Goal: Answer question/provide support: Share knowledge or assist other users

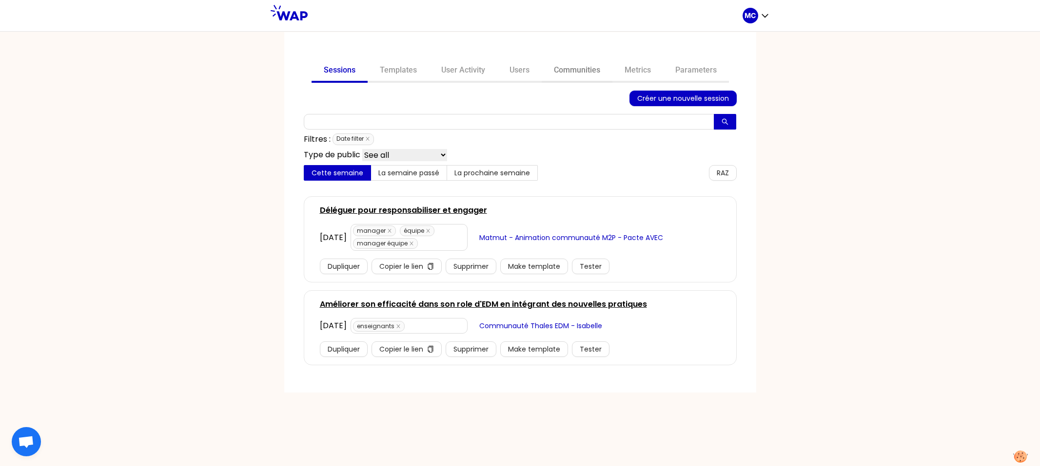
click at [564, 70] on link "Communities" at bounding box center [576, 70] width 71 height 23
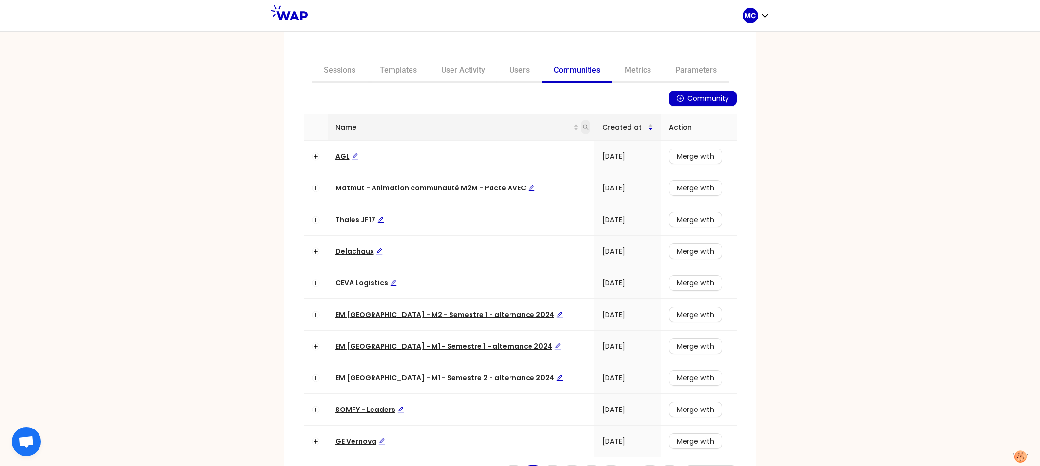
click at [582, 127] on icon "search" at bounding box center [585, 127] width 6 height 6
type input "dir"
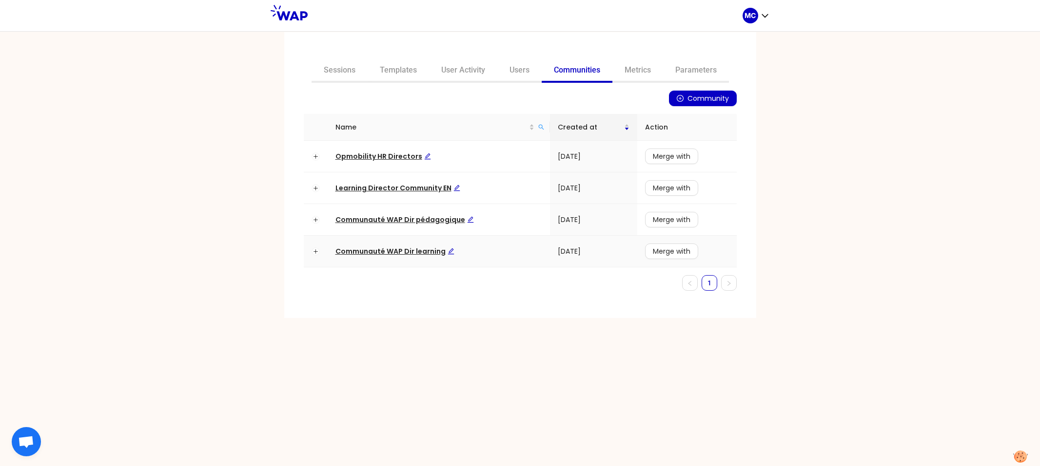
click at [351, 250] on span "Communauté WAP Dir learning" at bounding box center [394, 252] width 119 height 10
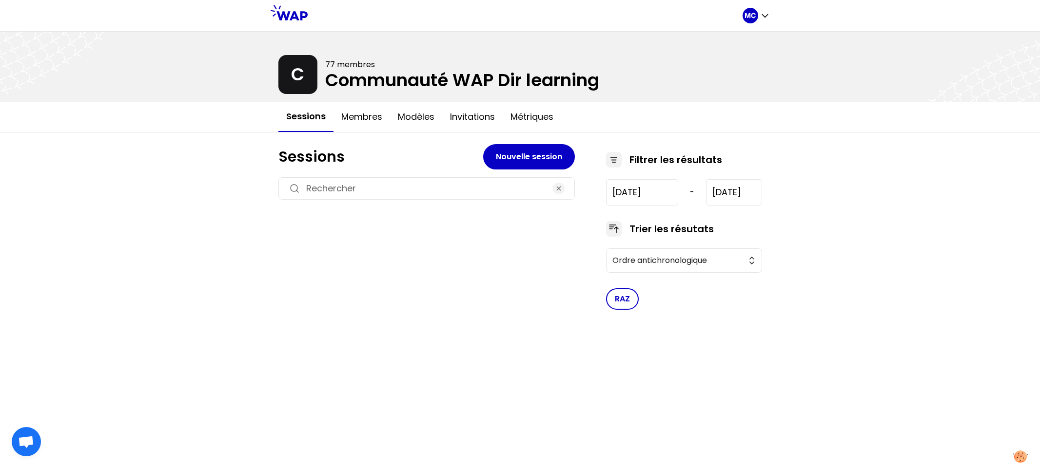
type input "[DATE]"
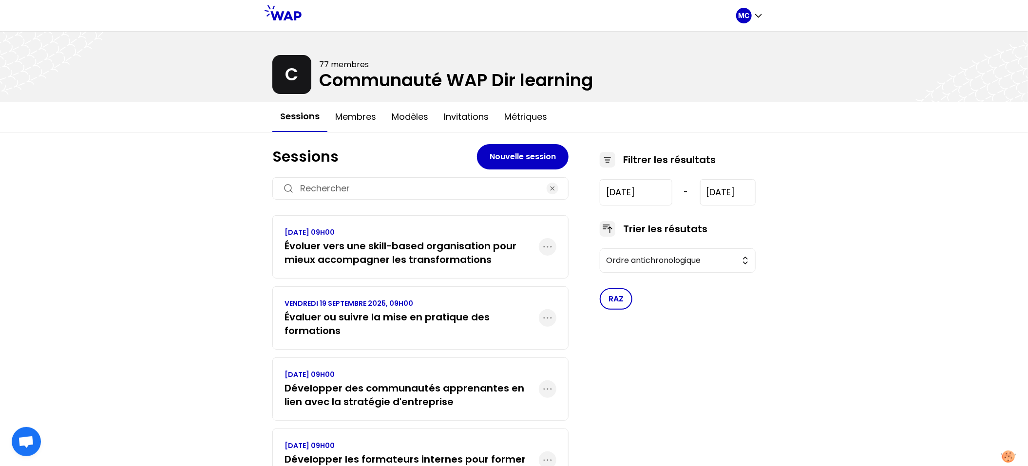
click at [339, 335] on h3 "Évaluer ou suivre la mise en pratique des formations" at bounding box center [412, 323] width 254 height 27
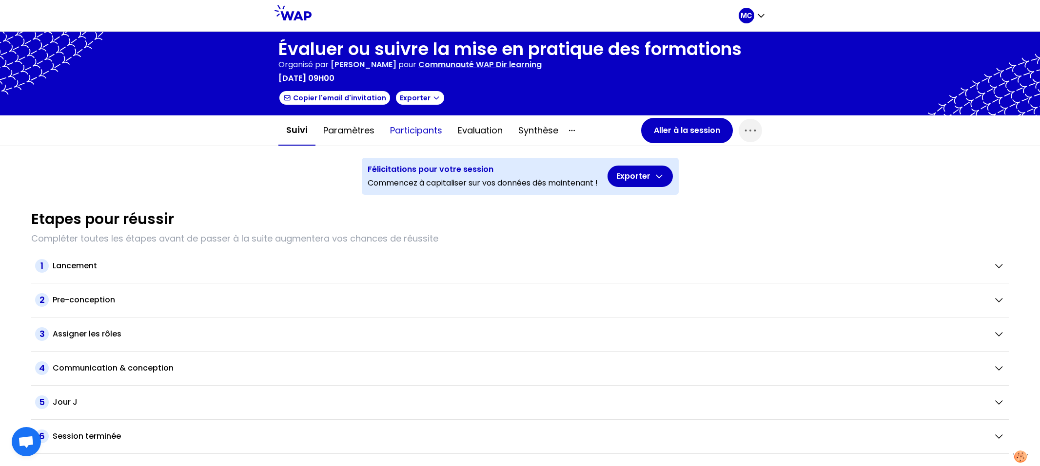
click at [427, 144] on button "Participants" at bounding box center [416, 130] width 68 height 29
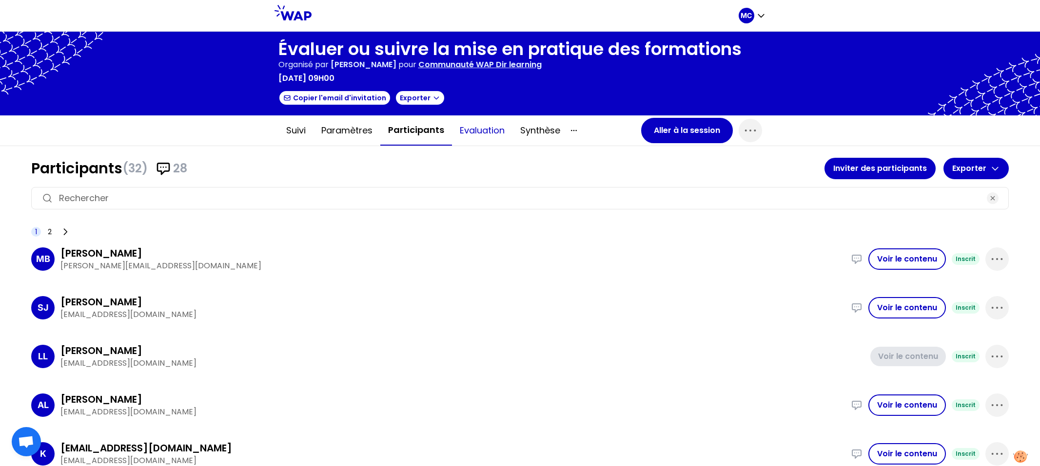
click at [467, 130] on button "Evaluation" at bounding box center [482, 130] width 60 height 29
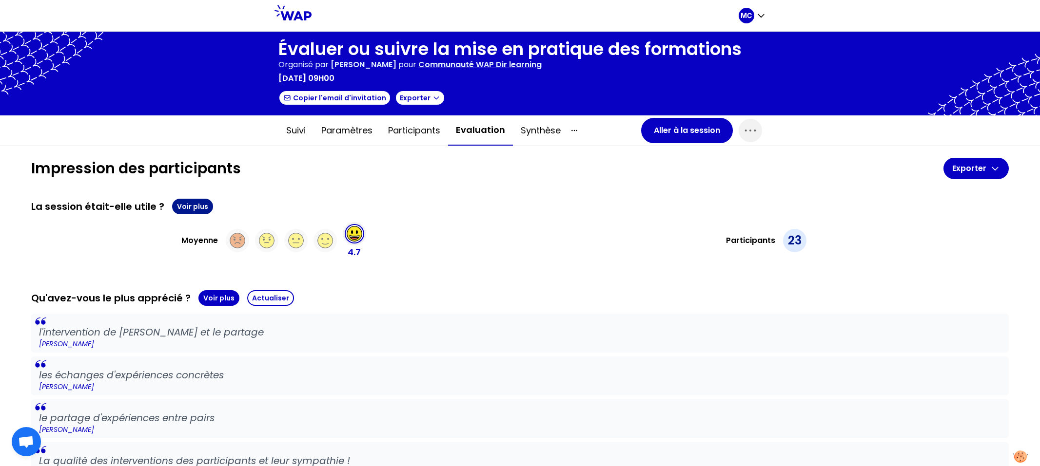
click at [184, 201] on button "Voir plus" at bounding box center [192, 207] width 41 height 16
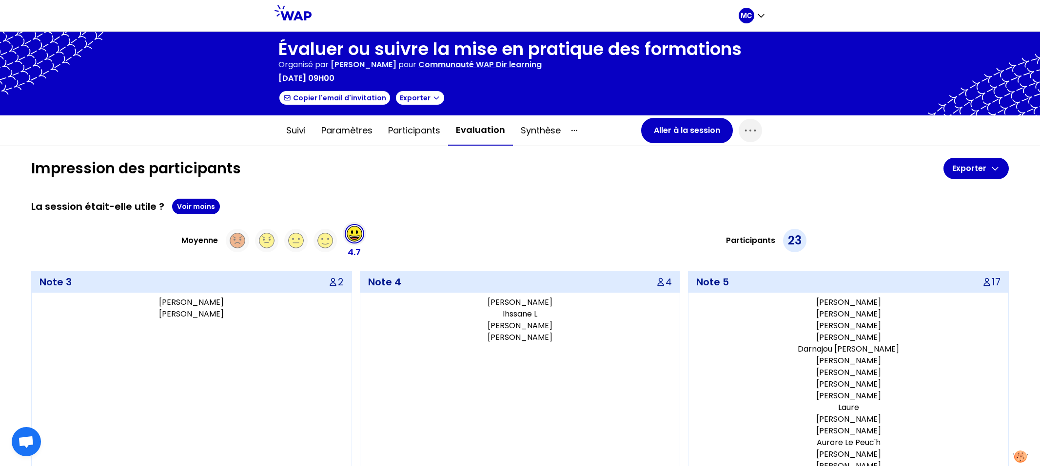
click at [415, 236] on div "Moyenne 4.7" at bounding box center [273, 240] width 485 height 37
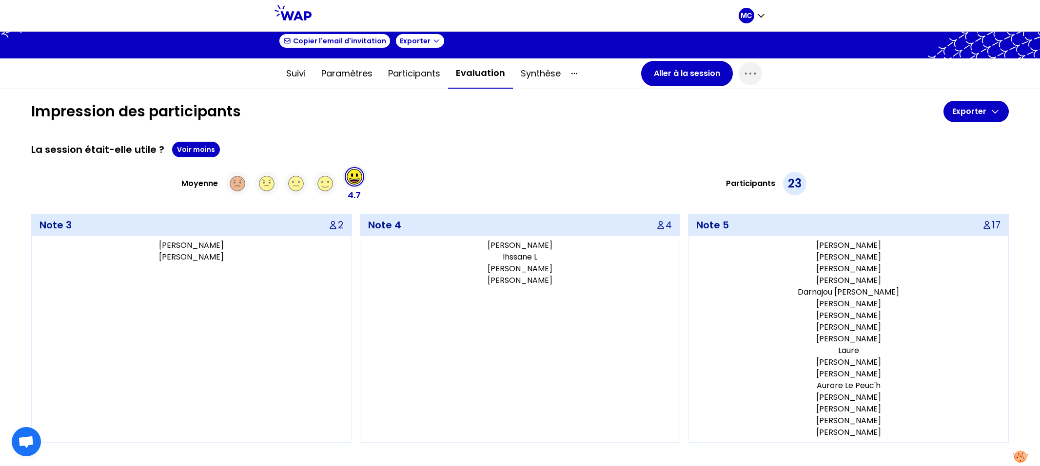
scroll to position [278, 0]
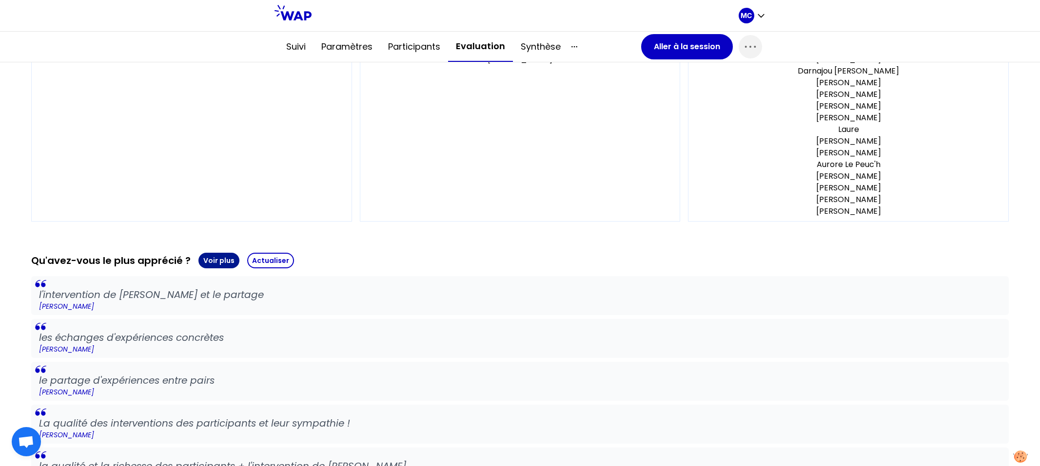
click at [223, 257] on button "Voir plus" at bounding box center [218, 261] width 41 height 16
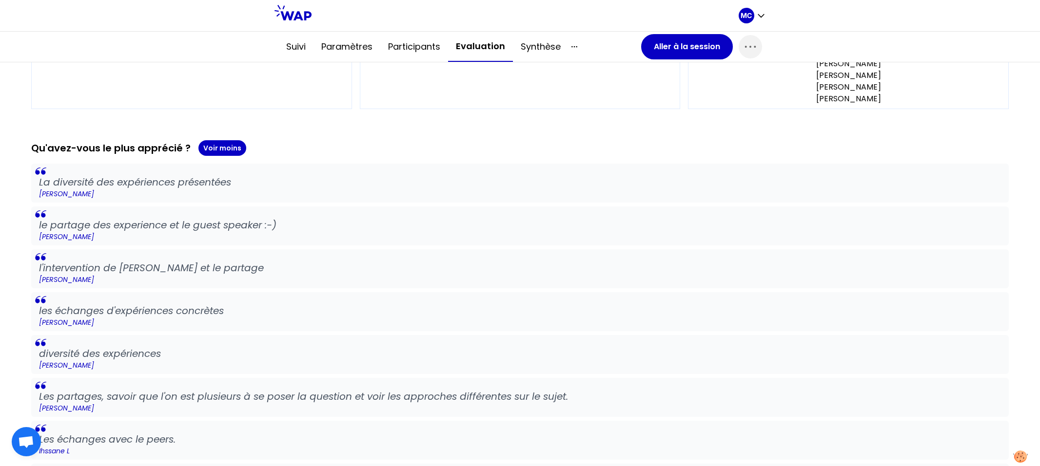
scroll to position [1190, 0]
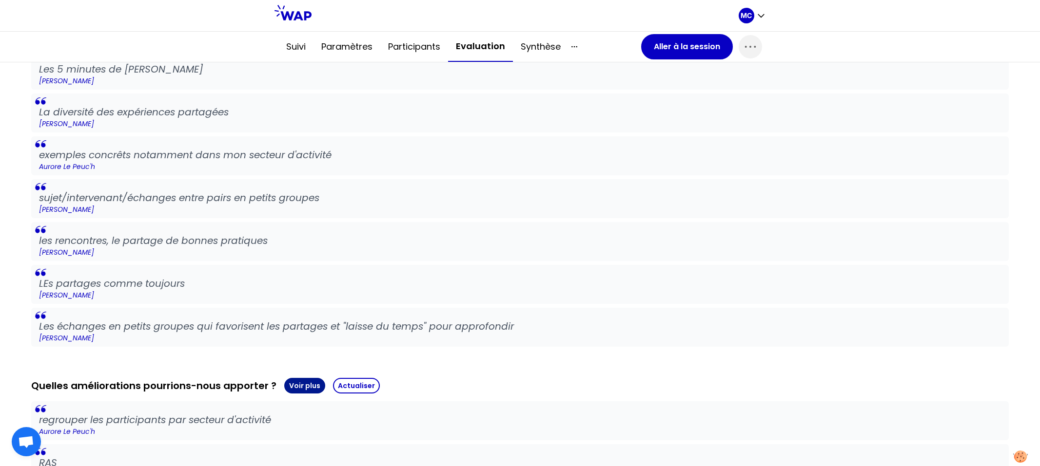
click at [304, 385] on button "Voir plus" at bounding box center [304, 386] width 41 height 16
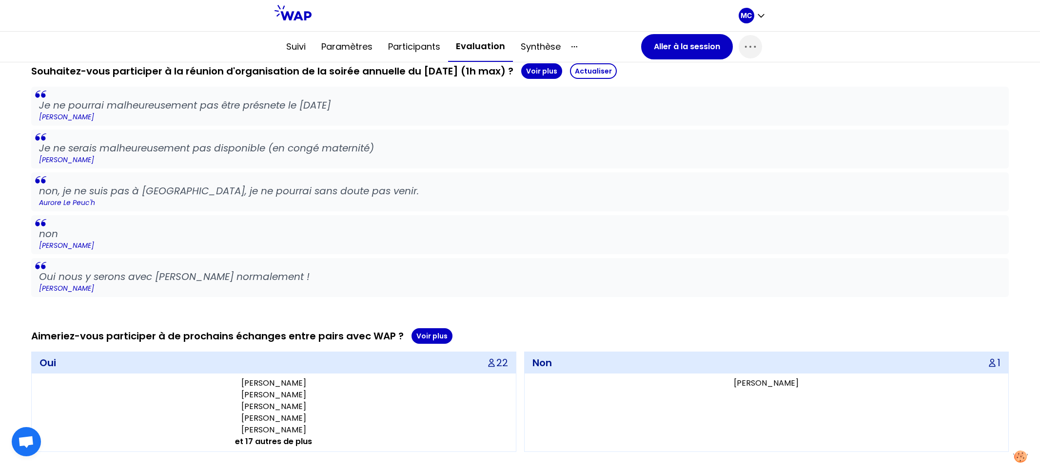
scroll to position [2312, 0]
click at [419, 333] on button "Voir plus" at bounding box center [431, 337] width 41 height 16
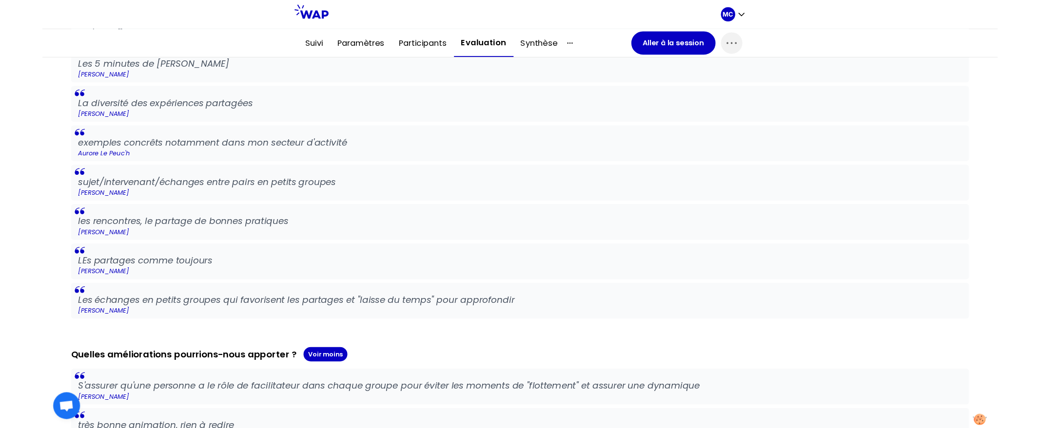
scroll to position [2502, 0]
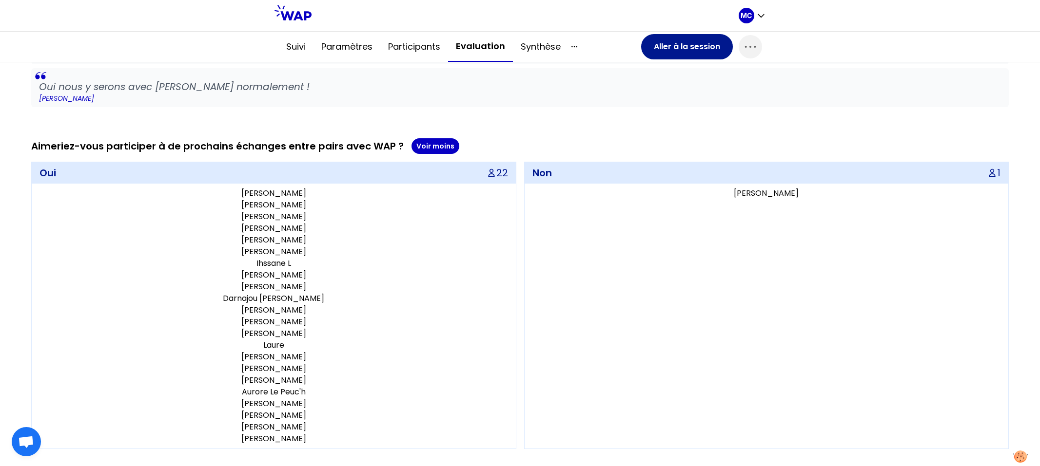
click at [667, 53] on button "Aller à la session" at bounding box center [687, 46] width 92 height 25
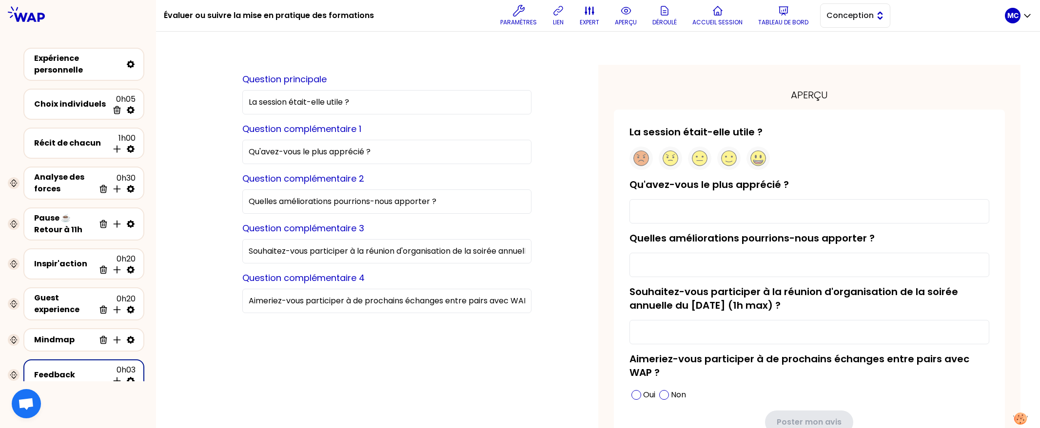
click at [857, 19] on span "Conception" at bounding box center [848, 16] width 44 height 12
click at [859, 59] on span "Facilitation" at bounding box center [861, 56] width 42 height 12
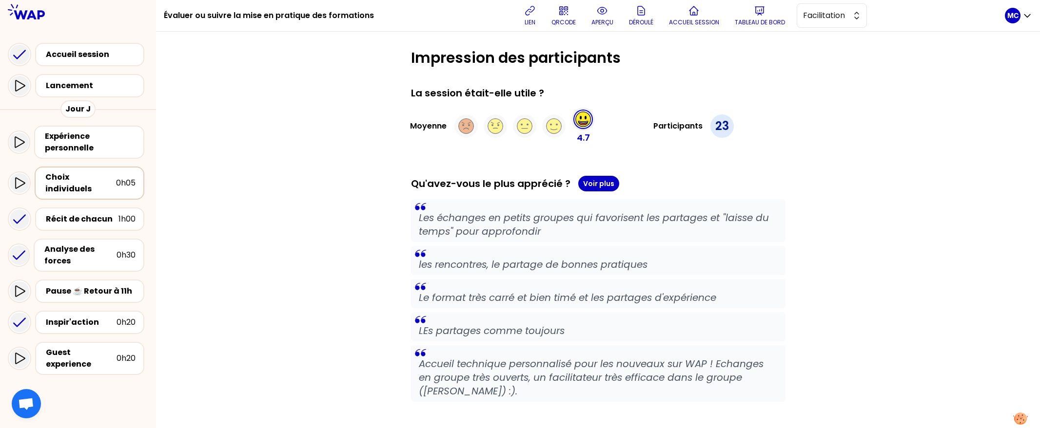
click at [92, 176] on div "Choix individuels" at bounding box center [80, 183] width 71 height 23
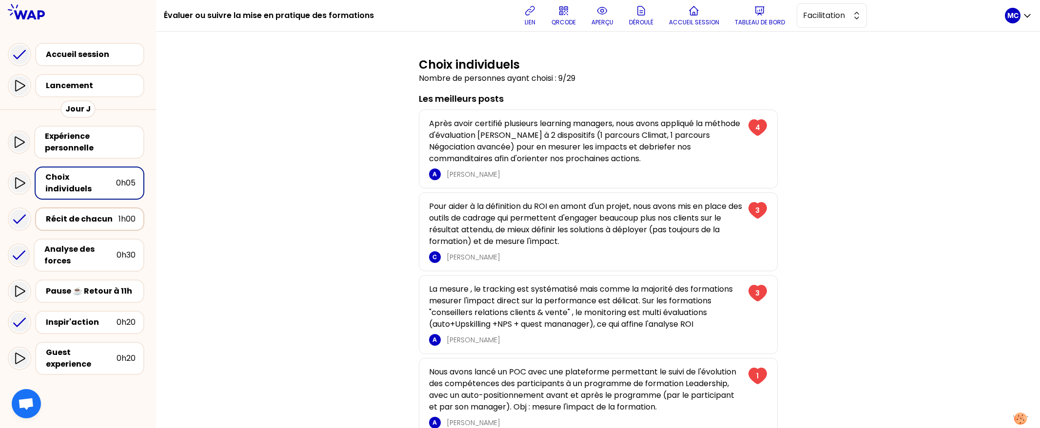
click at [81, 213] on div "Récit de chacun" at bounding box center [82, 219] width 73 height 12
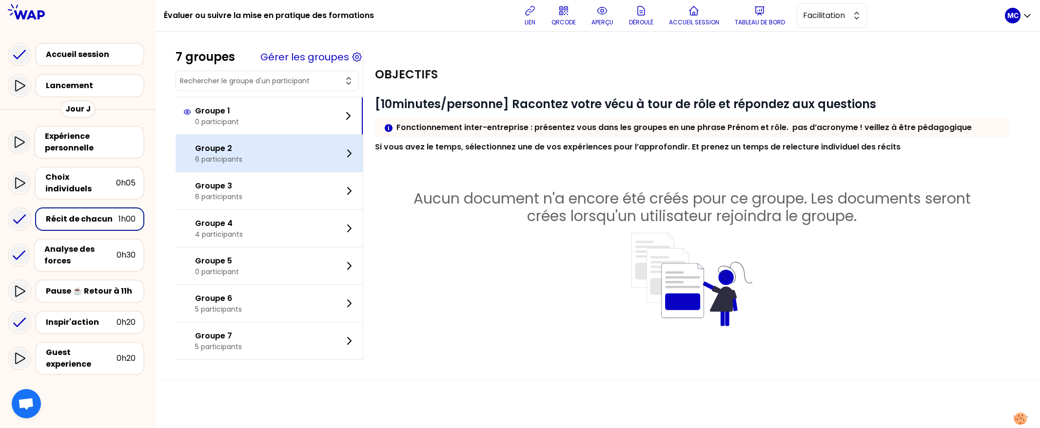
click at [244, 138] on div "Groupe 2 6 participants" at bounding box center [268, 153] width 187 height 37
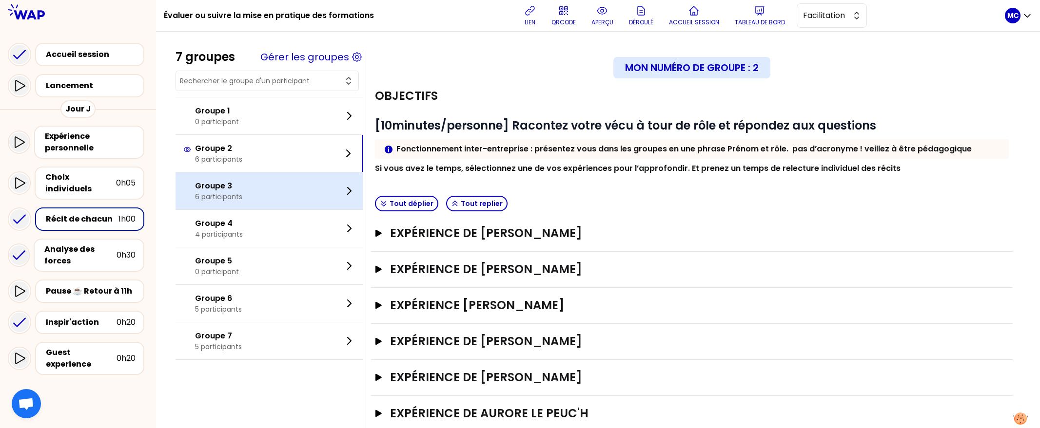
scroll to position [15, 0]
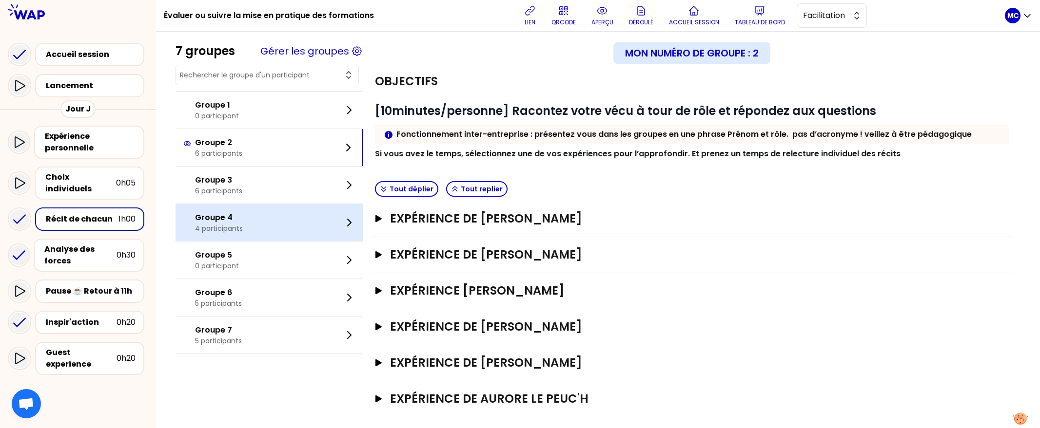
click at [260, 210] on div "Groupe 4 4 participants" at bounding box center [268, 222] width 187 height 37
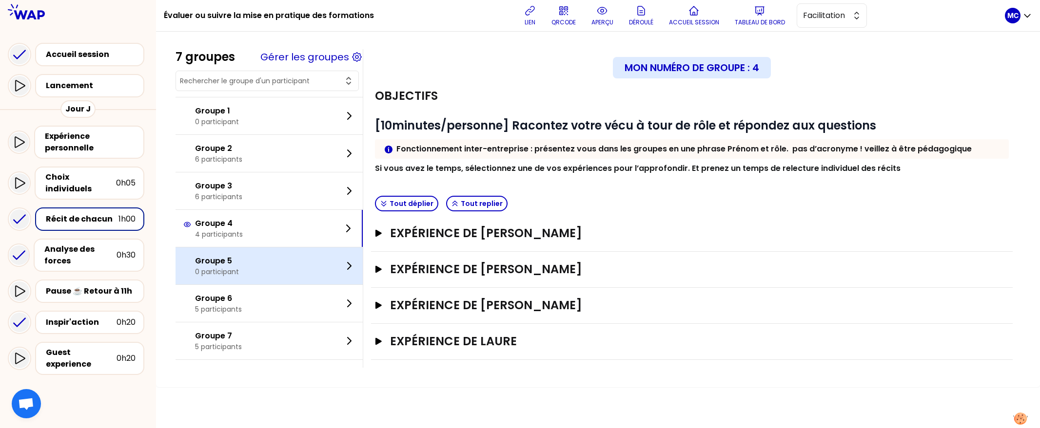
click at [261, 270] on div "Groupe 5 0 participant" at bounding box center [268, 266] width 187 height 37
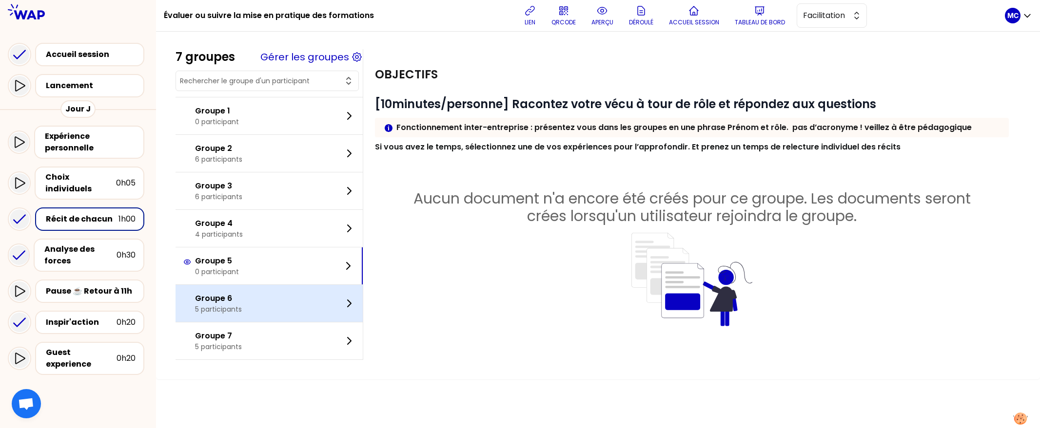
click at [261, 318] on div "Groupe 6 5 participants" at bounding box center [268, 303] width 187 height 37
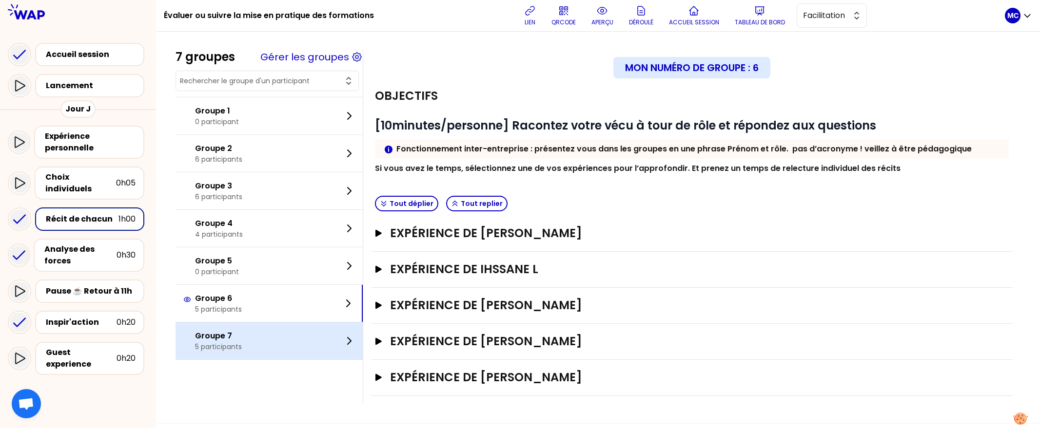
click at [262, 357] on div "Groupe 7 5 participants" at bounding box center [268, 341] width 187 height 37
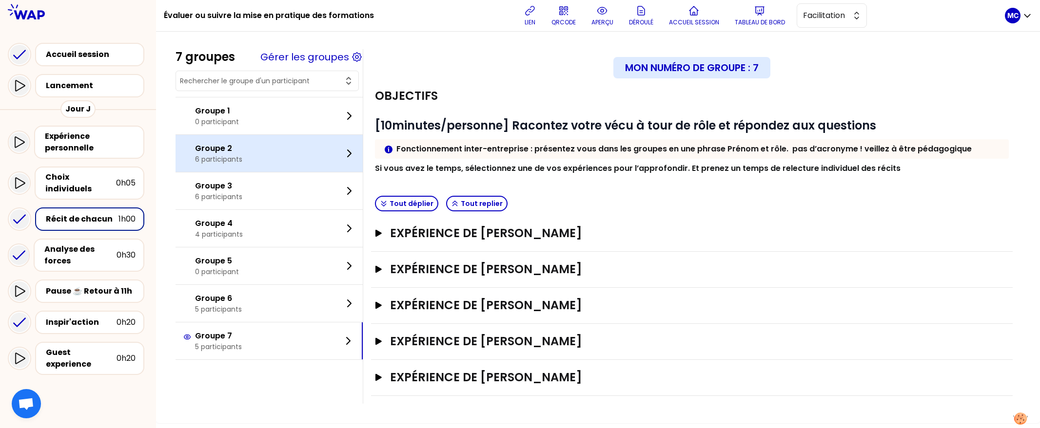
click at [296, 164] on div "Groupe 2 6 participants" at bounding box center [268, 153] width 187 height 37
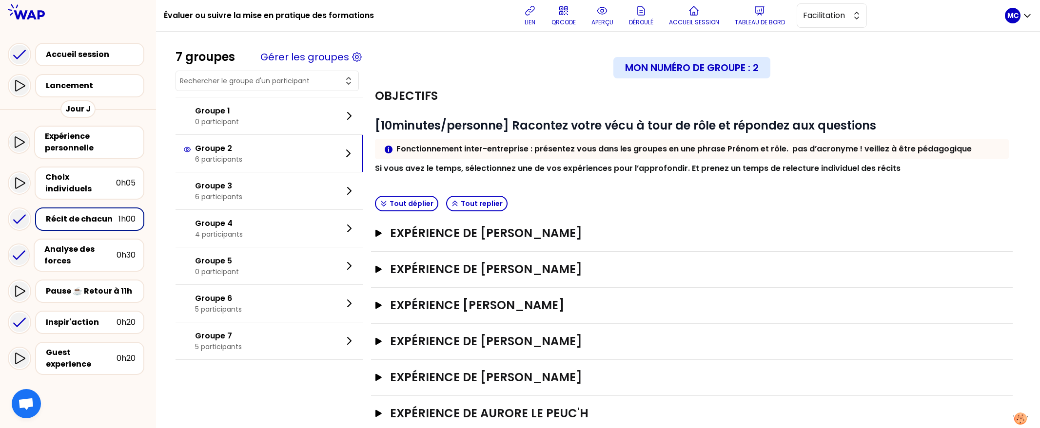
scroll to position [34, 0]
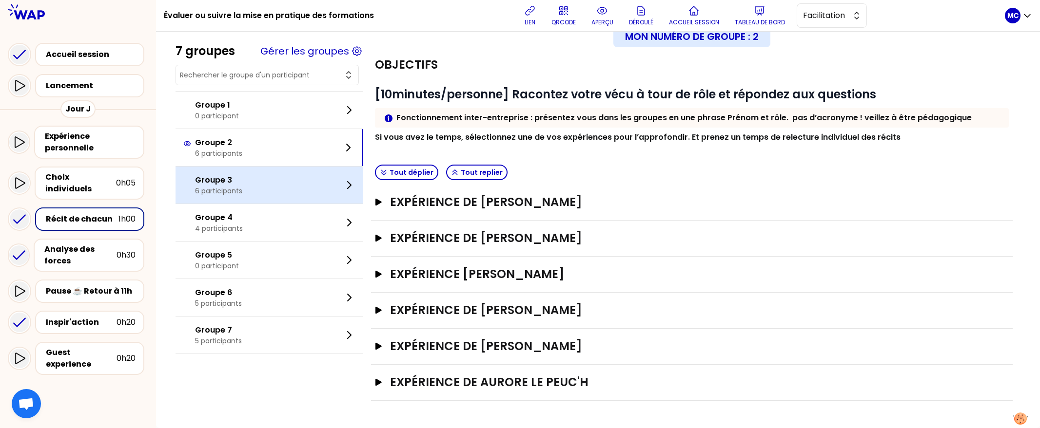
click at [239, 180] on p "Groupe 3" at bounding box center [218, 180] width 47 height 12
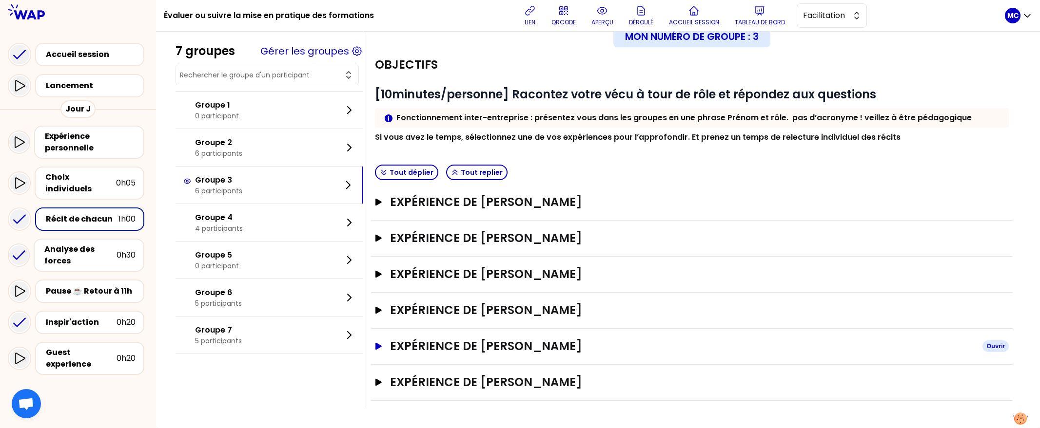
click at [586, 345] on h3 "Expérience de [PERSON_NAME]" at bounding box center [682, 347] width 584 height 16
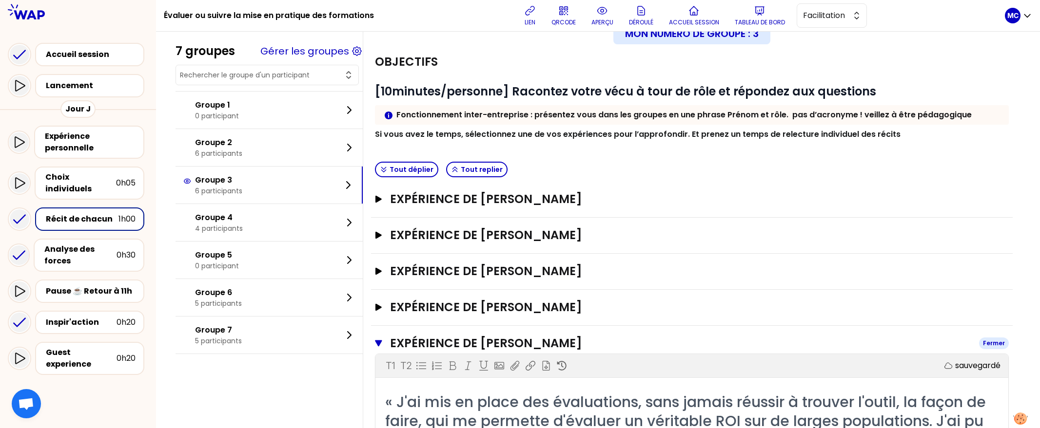
click at [614, 346] on h3 "Expérience de [PERSON_NAME]" at bounding box center [680, 344] width 581 height 16
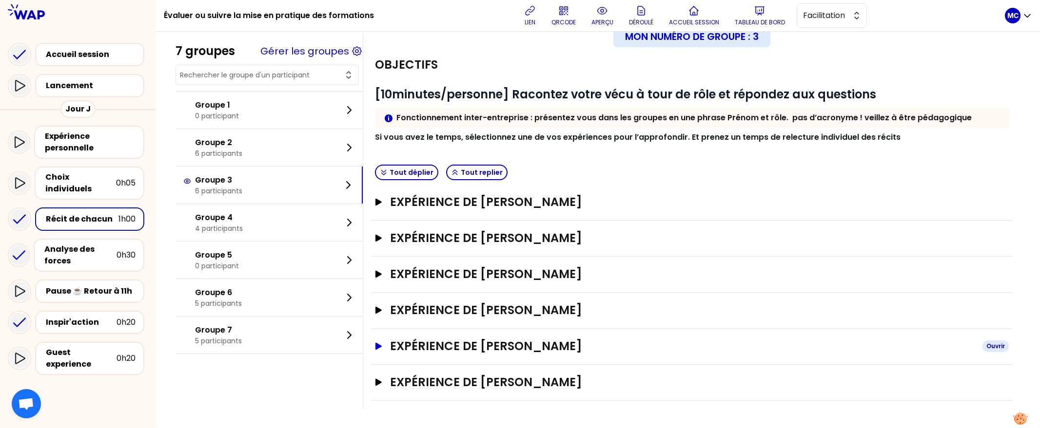
click at [585, 350] on h3 "Expérience de [PERSON_NAME]" at bounding box center [682, 347] width 584 height 16
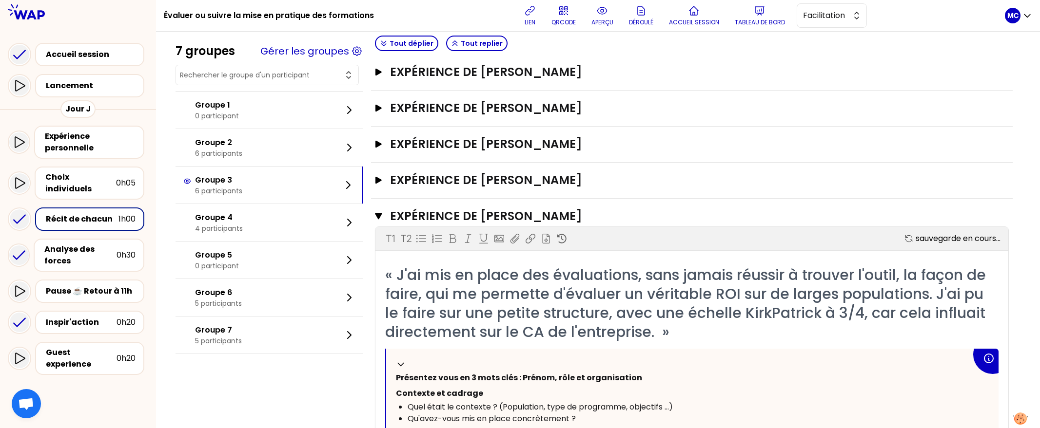
scroll to position [256, 0]
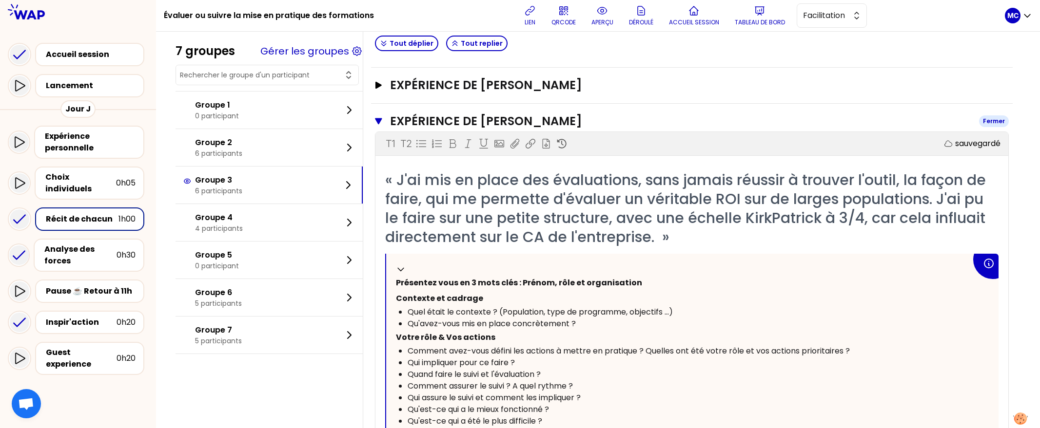
click at [598, 122] on h3 "Expérience de [PERSON_NAME]" at bounding box center [680, 122] width 581 height 16
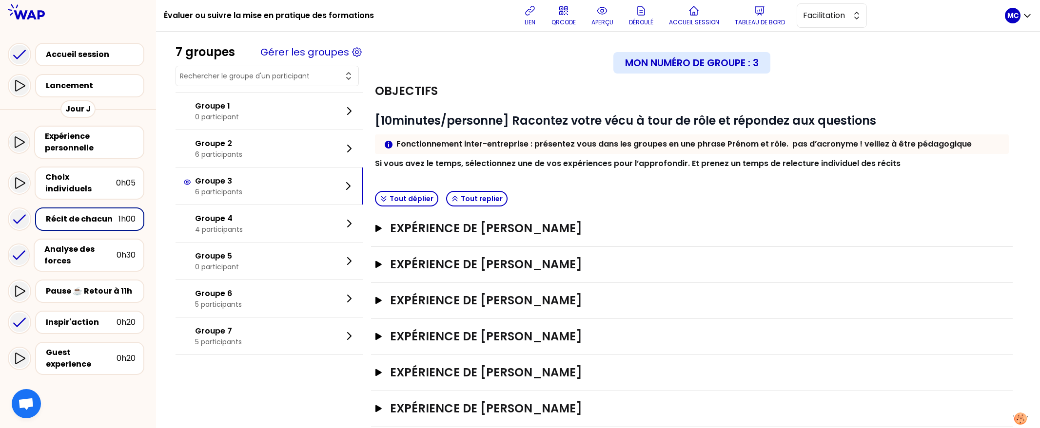
scroll to position [0, 0]
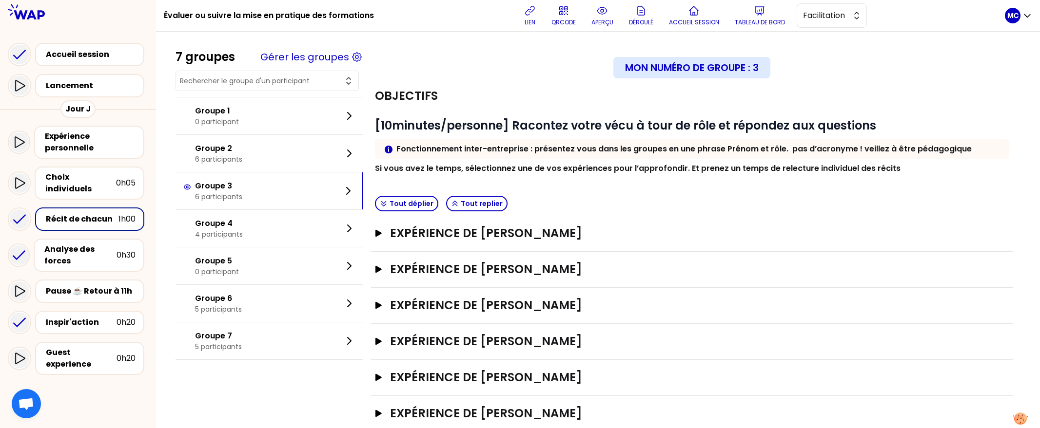
click at [625, 110] on div "# [10minutes/personne] Racontez votre vécu à tour de rôle et répondez aux quest…" at bounding box center [692, 140] width 634 height 68
click at [591, 337] on h3 "Expérience de [PERSON_NAME]" at bounding box center [682, 342] width 584 height 16
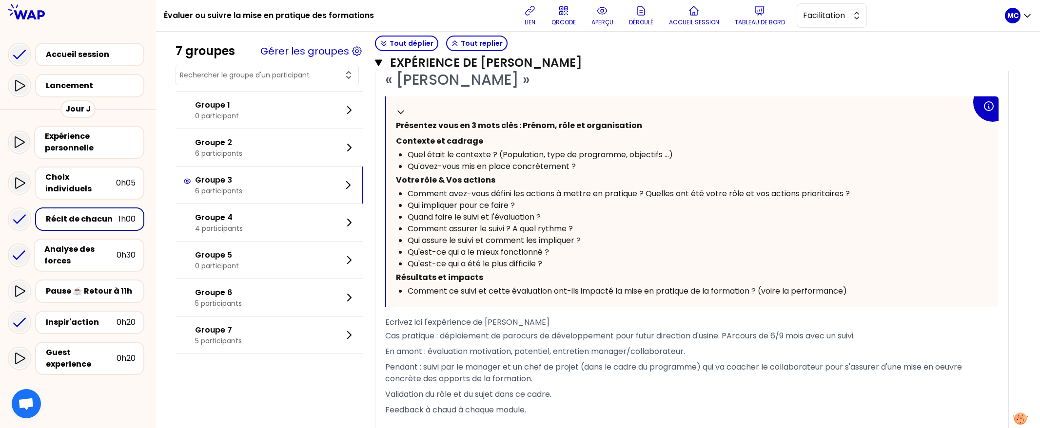
scroll to position [322, 0]
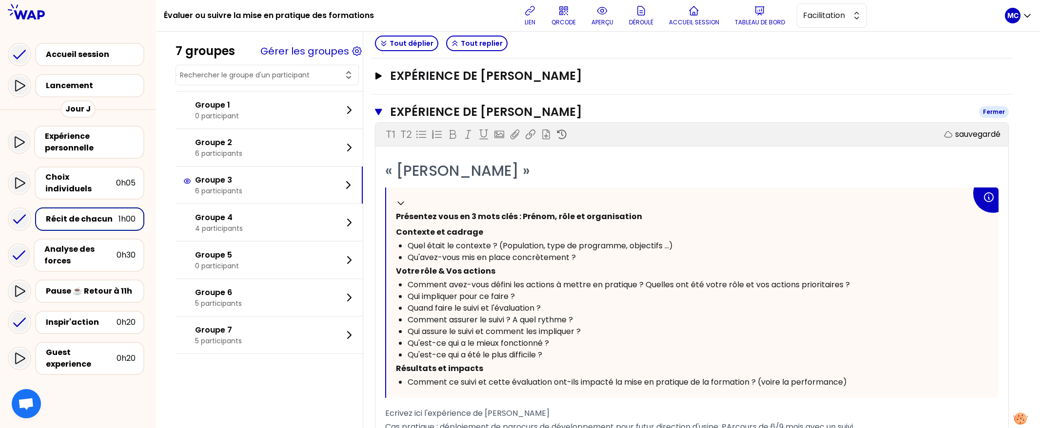
click at [581, 115] on h3 "Expérience de [PERSON_NAME]" at bounding box center [680, 112] width 581 height 16
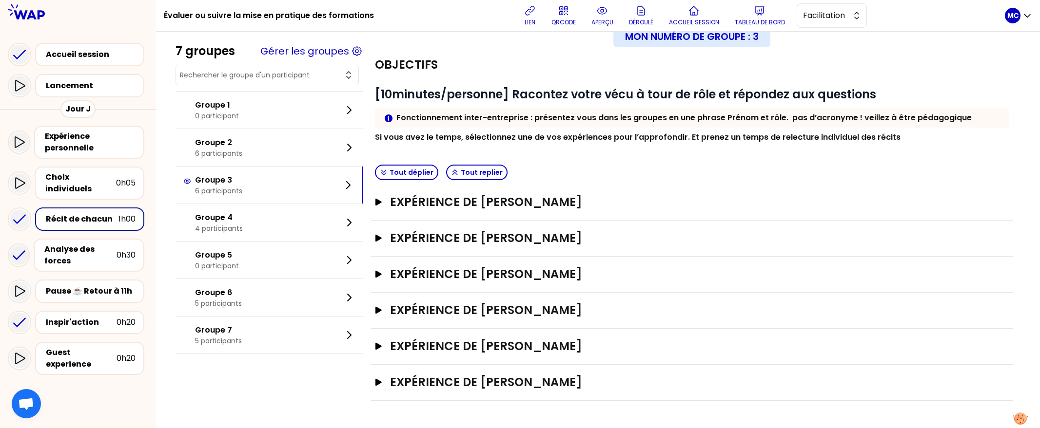
click at [568, 76] on div "# [10minutes/personne] Racontez votre vécu à tour de rôle et répondez aux quest…" at bounding box center [692, 109] width 634 height 68
click at [592, 307] on h3 "Expérience de [PERSON_NAME]" at bounding box center [682, 311] width 584 height 16
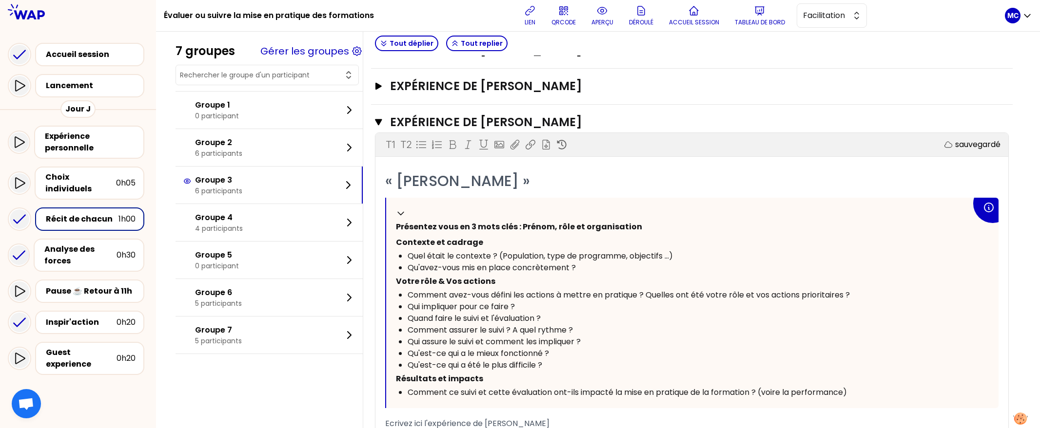
scroll to position [392, 0]
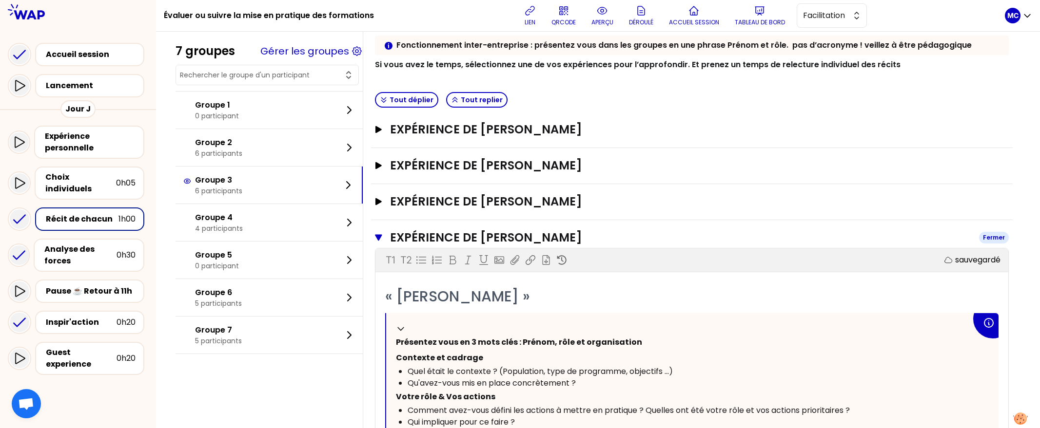
click at [585, 241] on h3 "Expérience de [PERSON_NAME]" at bounding box center [680, 238] width 581 height 16
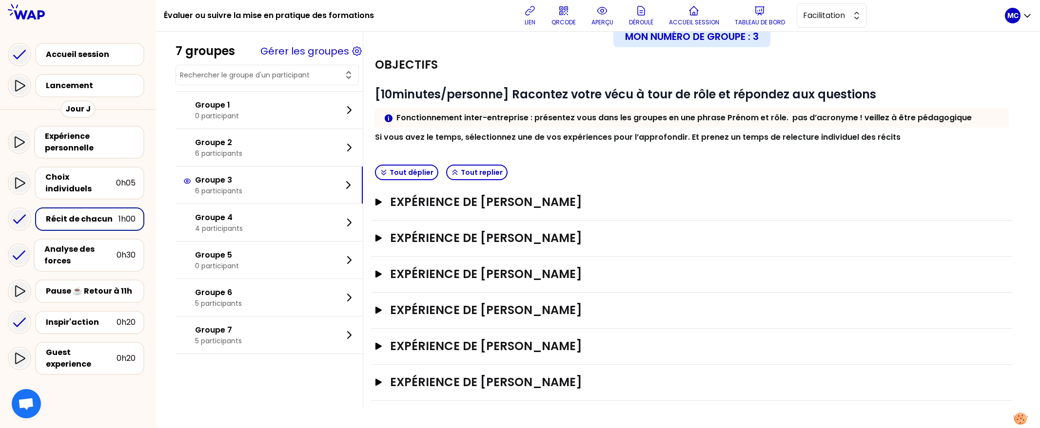
click at [631, 132] on strong "Si vous avez le temps, sélectionnez une de vos expériences pour l’approfondir. …" at bounding box center [637, 137] width 525 height 11
click at [565, 350] on h3 "Expérience de [PERSON_NAME]" at bounding box center [682, 347] width 584 height 16
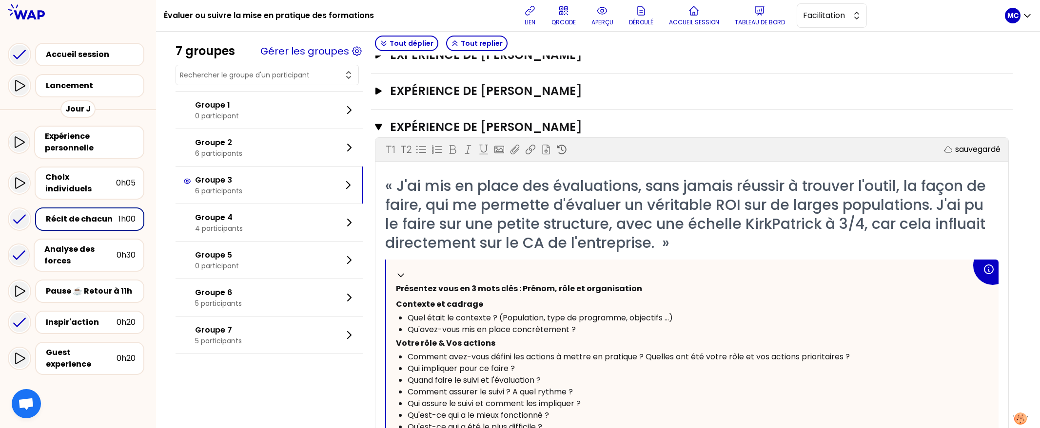
scroll to position [250, 0]
click at [564, 130] on span "Exporter" at bounding box center [546, 133] width 36 height 15
click at [578, 126] on h3 "Expérience de [PERSON_NAME]" at bounding box center [680, 128] width 581 height 16
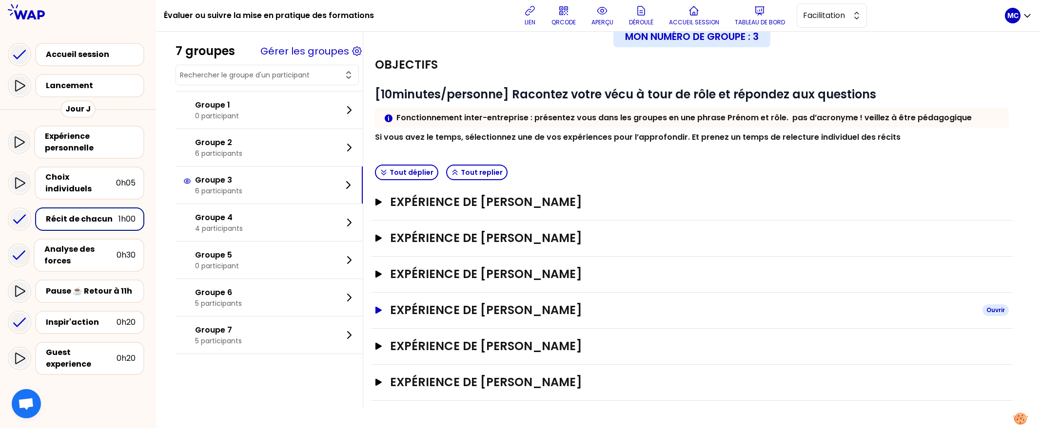
click at [570, 307] on h3 "Expérience de [PERSON_NAME]" at bounding box center [682, 311] width 584 height 16
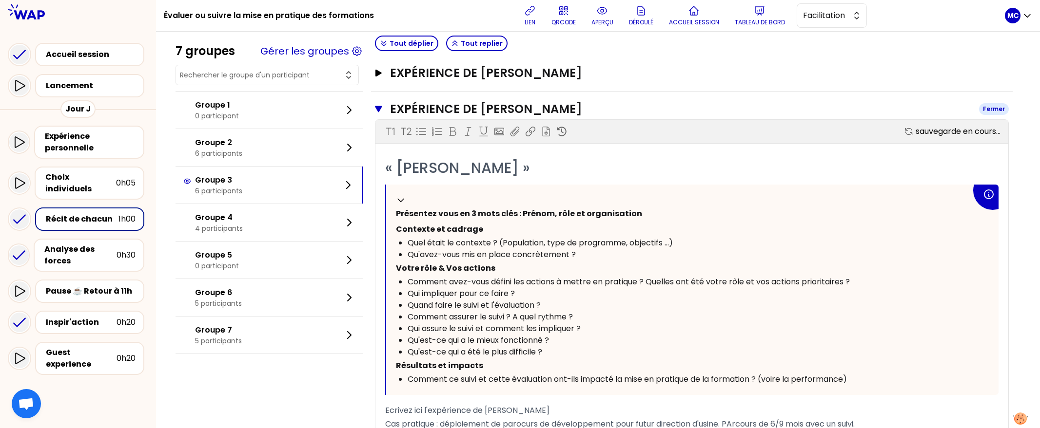
scroll to position [304, 0]
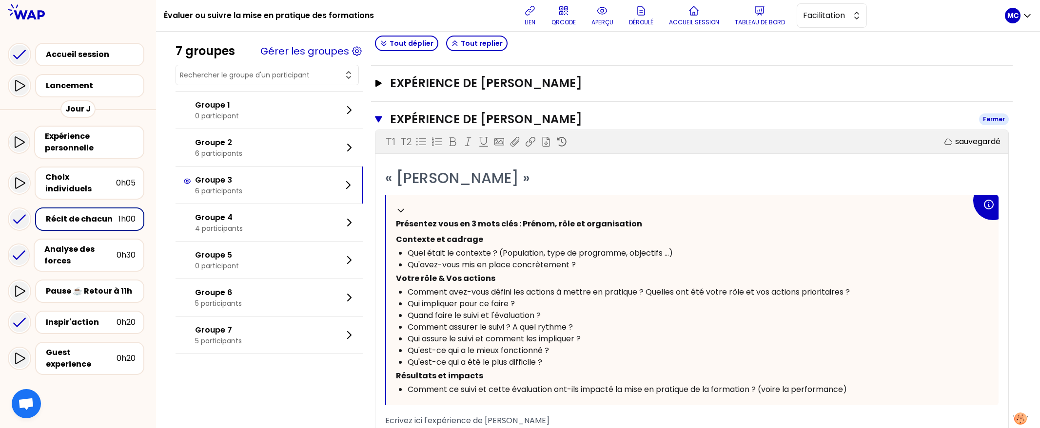
click at [605, 116] on h3 "Expérience de [PERSON_NAME]" at bounding box center [680, 120] width 581 height 16
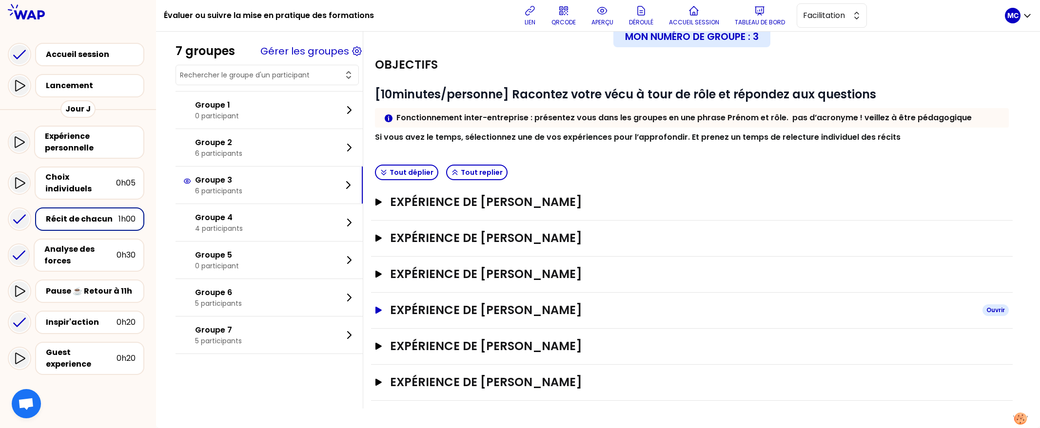
scroll to position [34, 0]
click at [95, 317] on div "Inspir'action" at bounding box center [81, 323] width 71 height 12
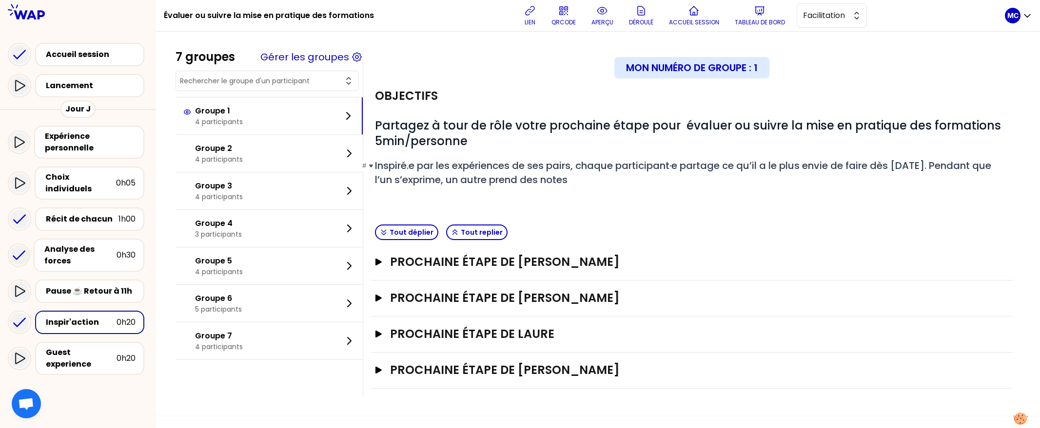
click at [617, 159] on span "Inspiré.e par les expériences de ses pairs, chaque participant·e partage ce qu’…" at bounding box center [684, 173] width 618 height 28
click at [608, 183] on h2 "# Inspiré.e par les expériences de ses pairs, chaque participant·e partage ce q…" at bounding box center [692, 173] width 634 height 28
click at [653, 369] on h3 "Prochaine étape de [PERSON_NAME]" at bounding box center [682, 371] width 584 height 16
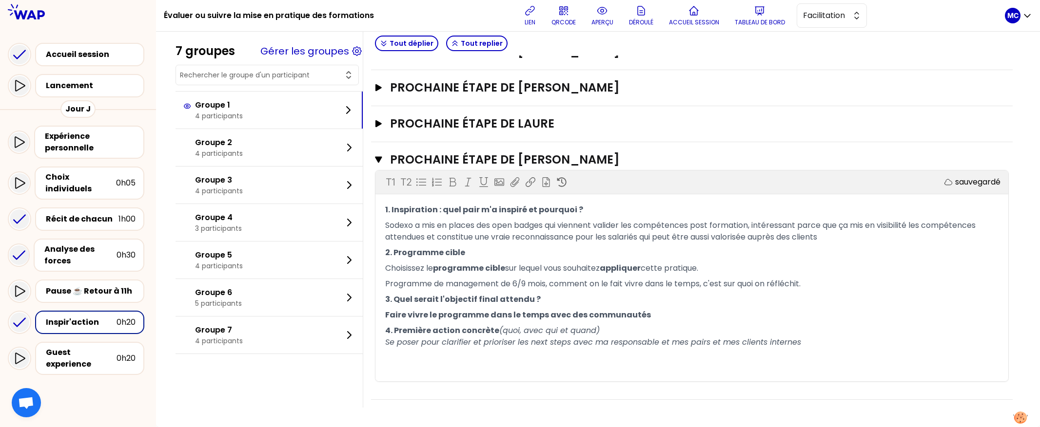
scroll to position [212, 0]
click at [670, 158] on h3 "Prochaine étape de [PERSON_NAME]" at bounding box center [680, 160] width 581 height 16
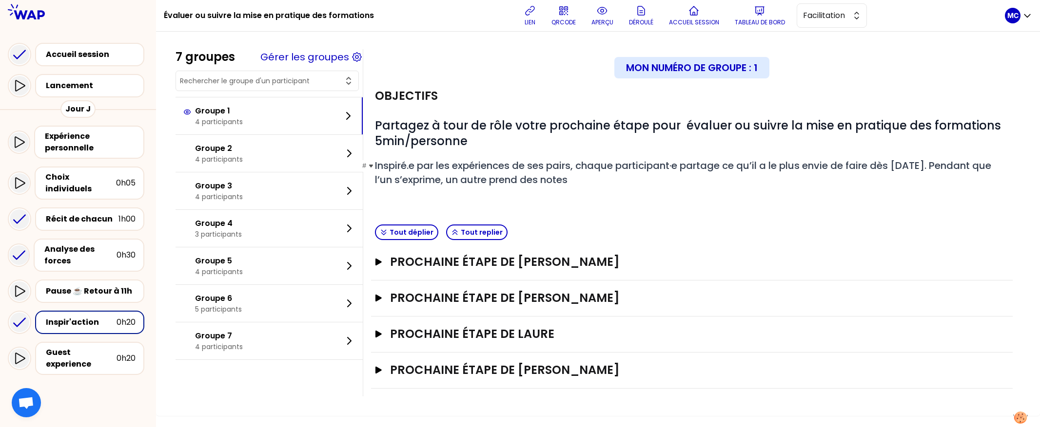
click at [670, 159] on span "Inspiré.e par les expériences de ses pairs, chaque participant·e partage ce qu’…" at bounding box center [684, 173] width 618 height 28
click at [613, 381] on div "Prochaine étape de [PERSON_NAME]" at bounding box center [691, 371] width 641 height 36
click at [626, 370] on h3 "Prochaine étape de [PERSON_NAME]" at bounding box center [682, 371] width 584 height 16
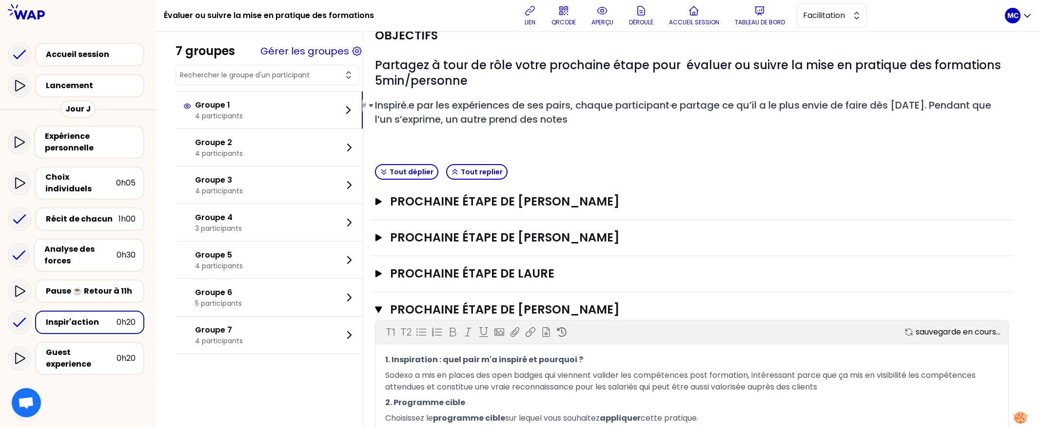
scroll to position [83, 0]
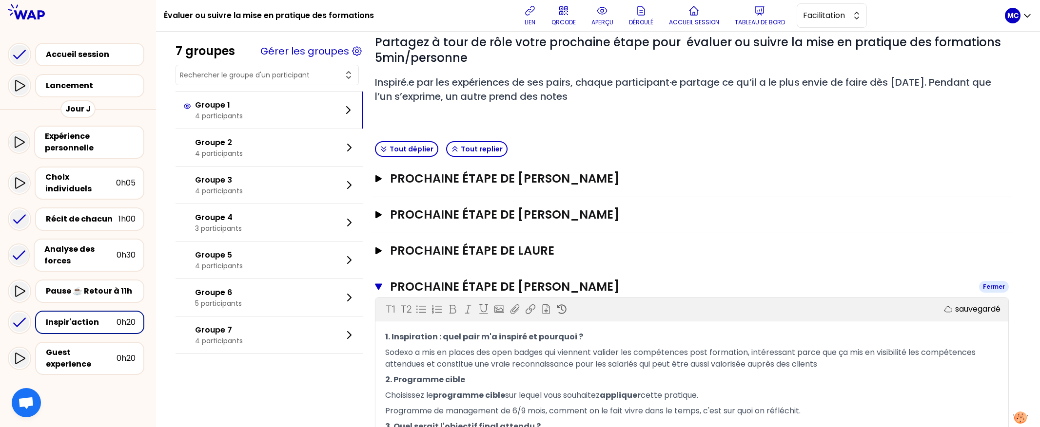
click at [634, 286] on h3 "Prochaine étape de [PERSON_NAME]" at bounding box center [680, 287] width 581 height 16
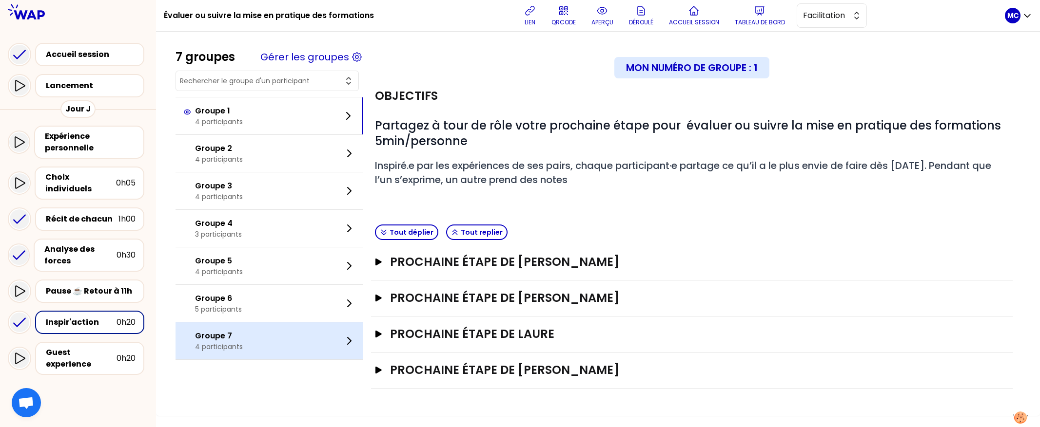
click at [289, 344] on div "Groupe 7 4 participants" at bounding box center [268, 341] width 187 height 37
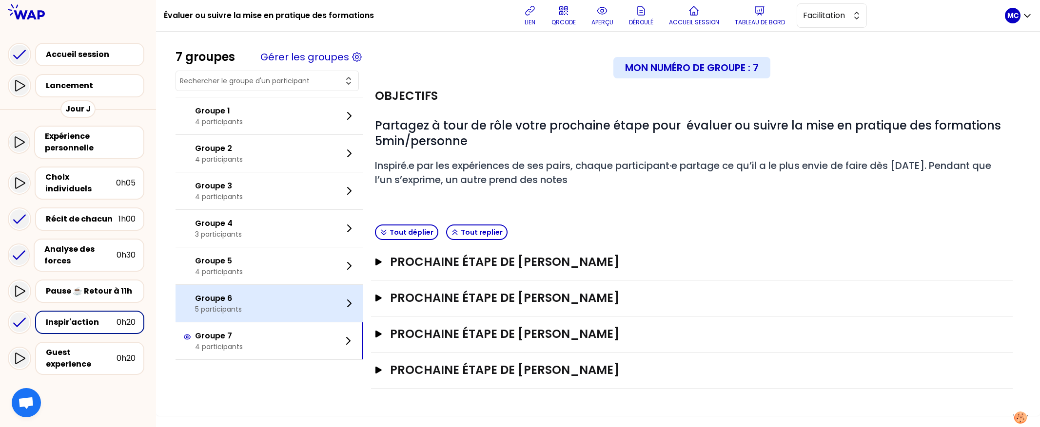
click at [308, 311] on div "Groupe 6 5 participants" at bounding box center [268, 303] width 187 height 37
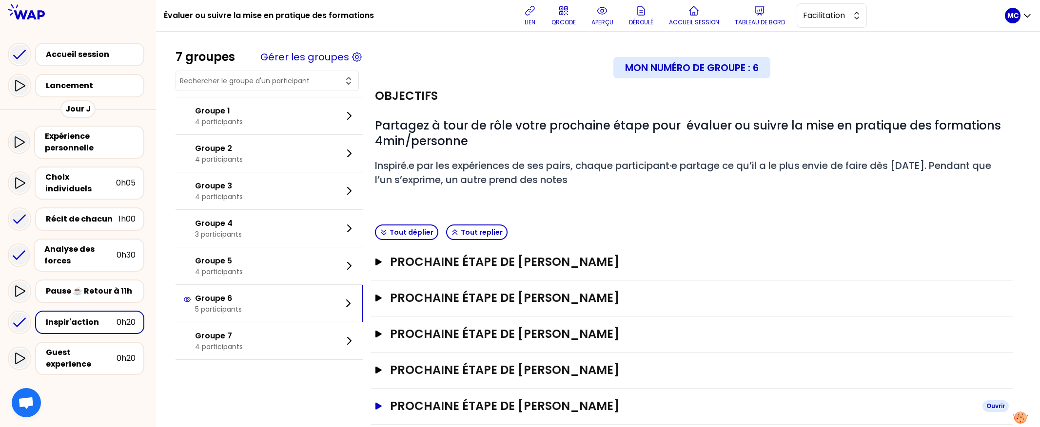
click at [478, 406] on h3 "Prochaine étape de [PERSON_NAME]" at bounding box center [682, 407] width 584 height 16
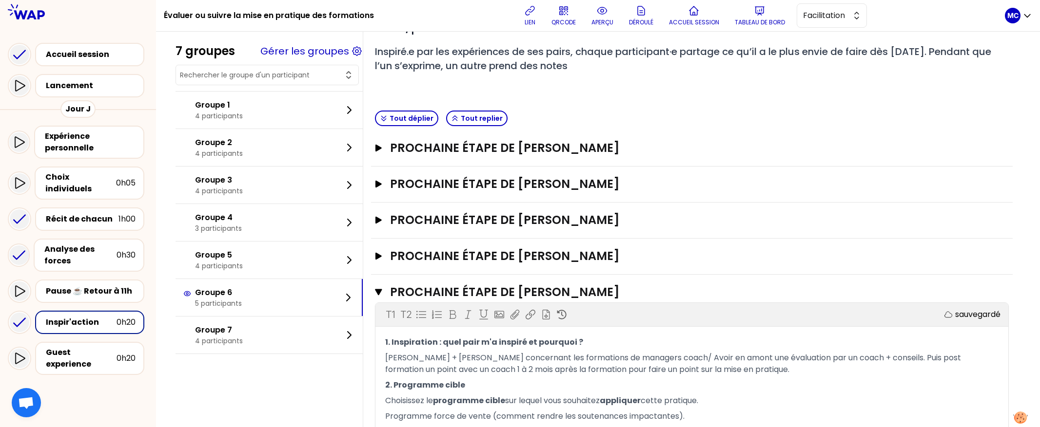
scroll to position [237, 0]
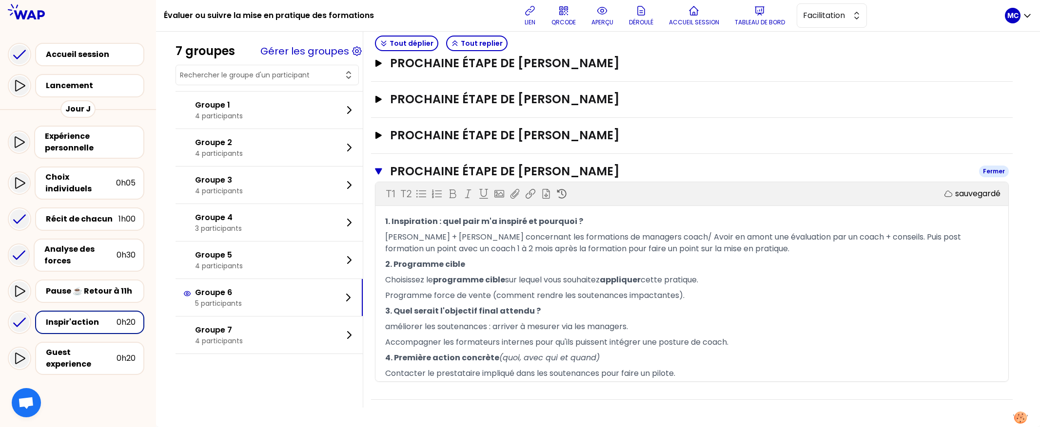
click at [631, 171] on h3 "Prochaine étape de [PERSON_NAME]" at bounding box center [680, 172] width 581 height 16
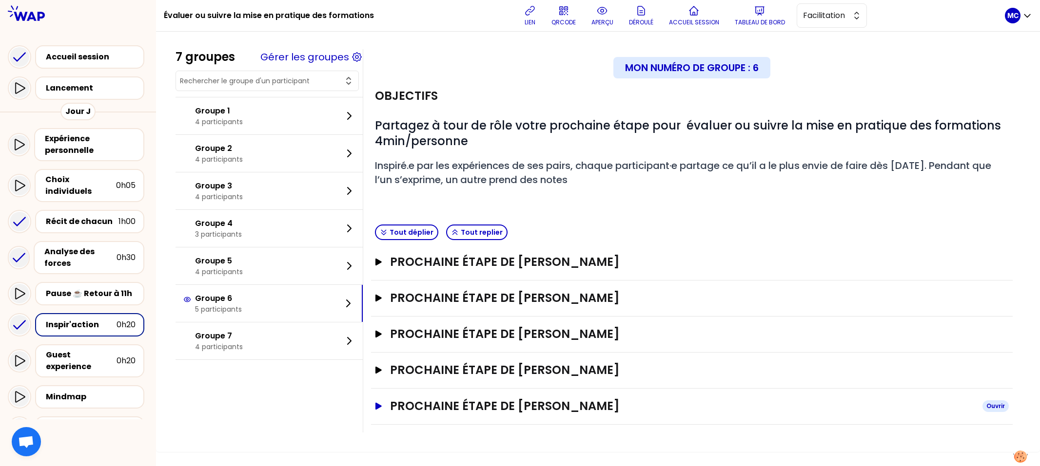
scroll to position [0, 0]
